Goal: Information Seeking & Learning: Learn about a topic

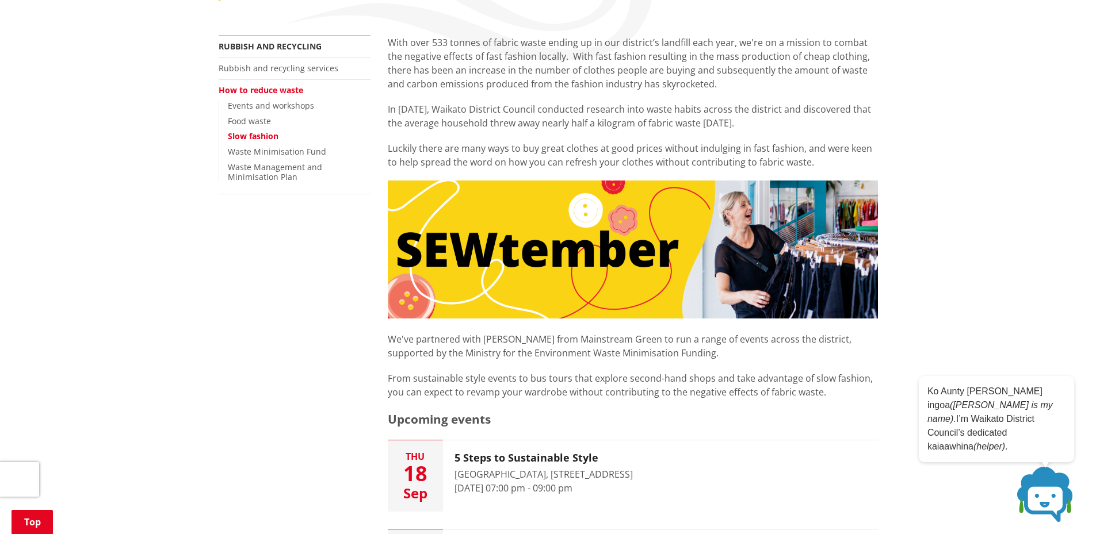
scroll to position [154, 0]
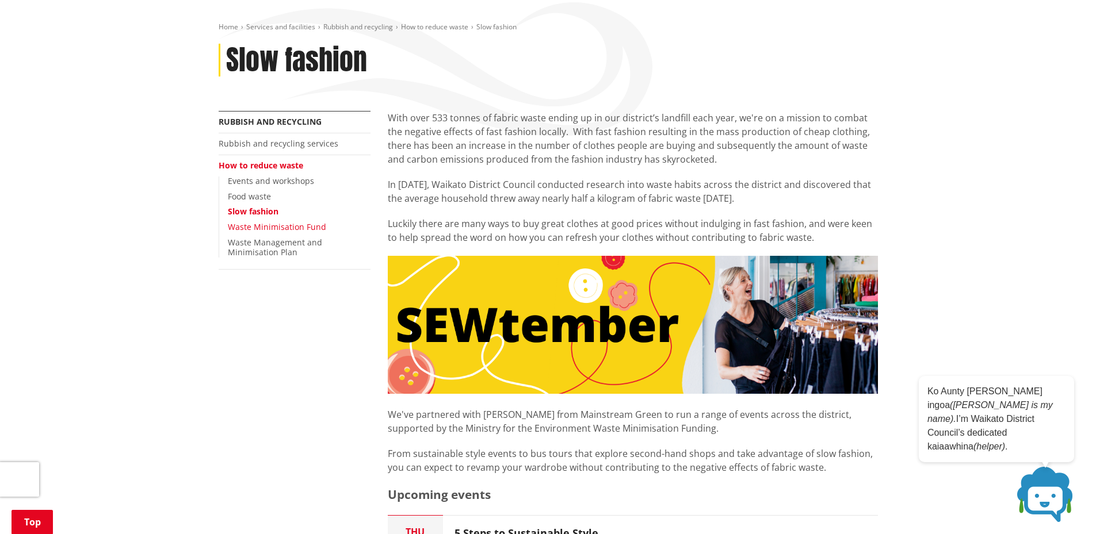
click at [307, 226] on link "Waste Minimisation Fund" at bounding box center [277, 226] width 98 height 11
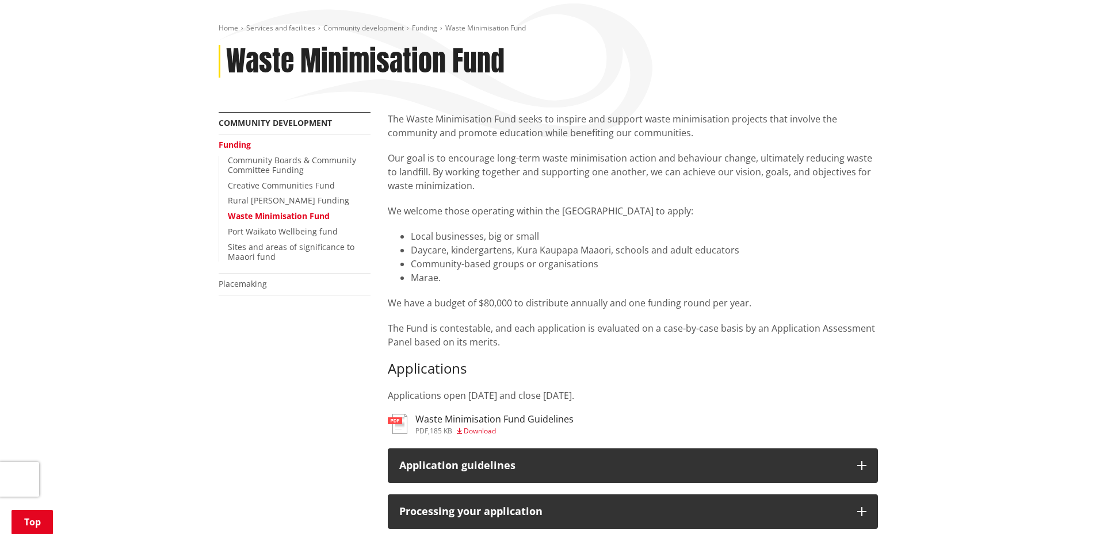
scroll to position [154, 0]
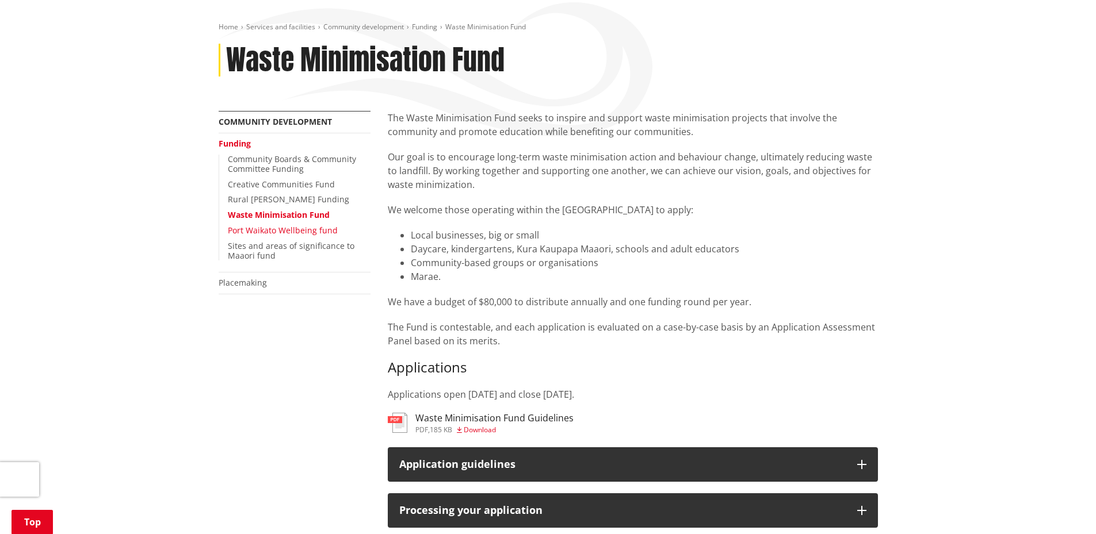
click at [256, 232] on link "Port Waikato Wellbeing fund" at bounding box center [283, 230] width 110 height 11
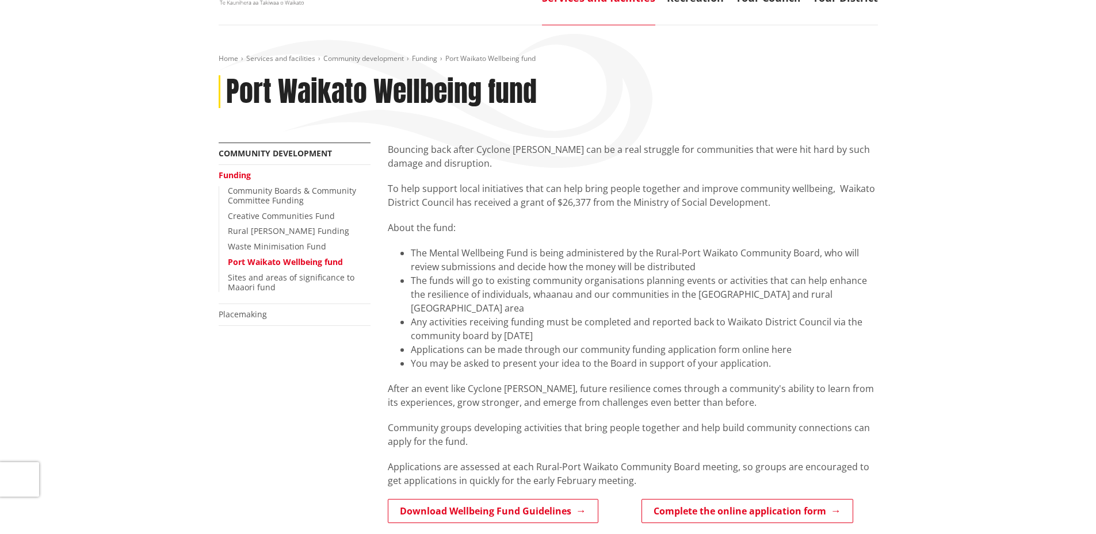
scroll to position [154, 0]
